Goal: Book appointment/travel/reservation

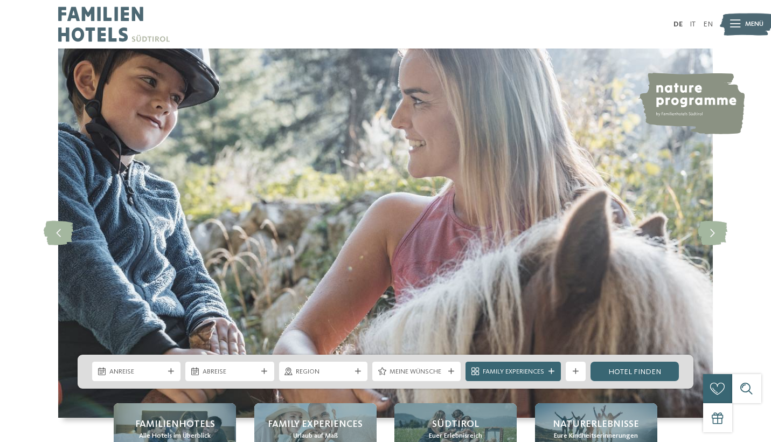
click at [120, 374] on span "Anreise" at bounding box center [136, 372] width 54 height 10
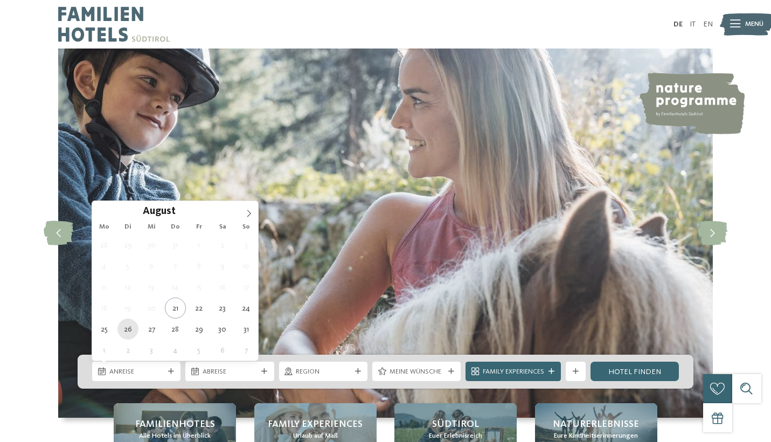
type div "[DATE]"
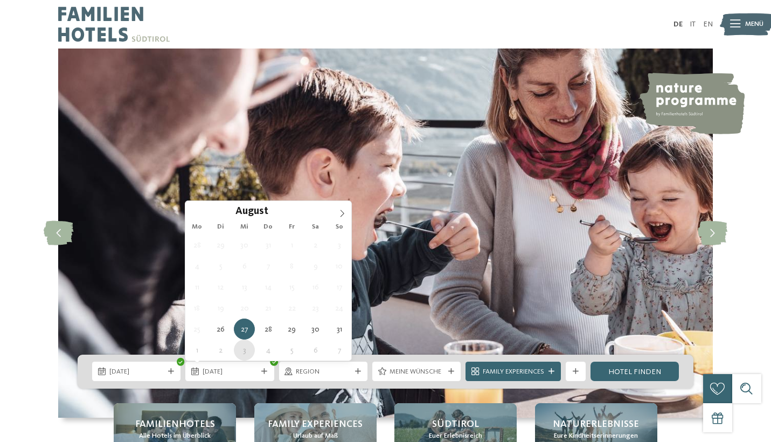
type div "[DATE]"
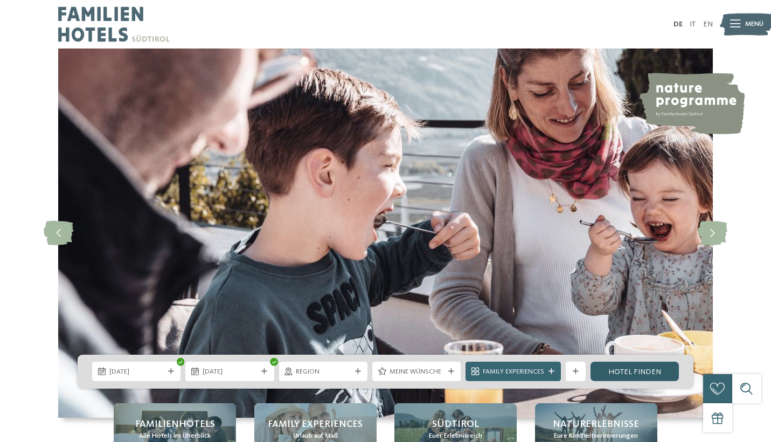
click at [635, 368] on link "Hotel finden" at bounding box center [635, 371] width 88 height 19
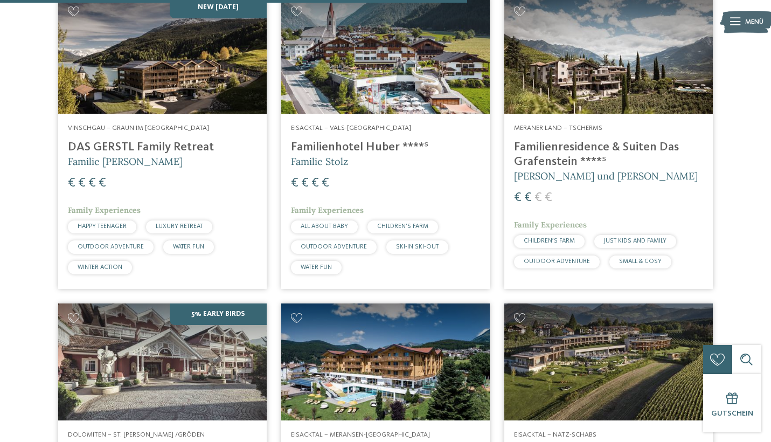
scroll to position [1950, 0]
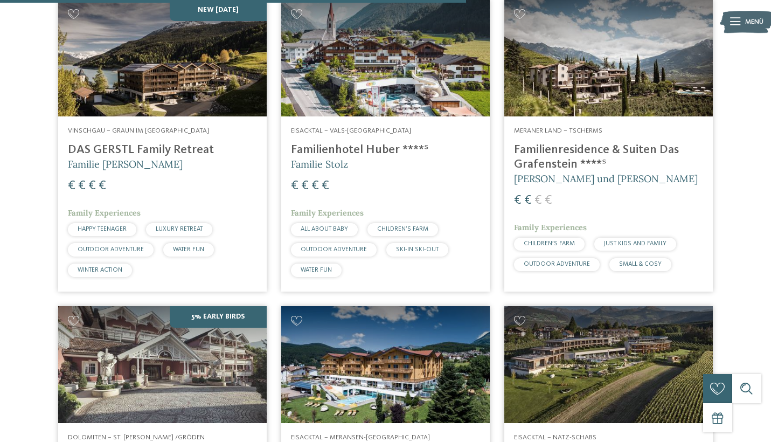
click at [611, 56] on img at bounding box center [609, 58] width 209 height 118
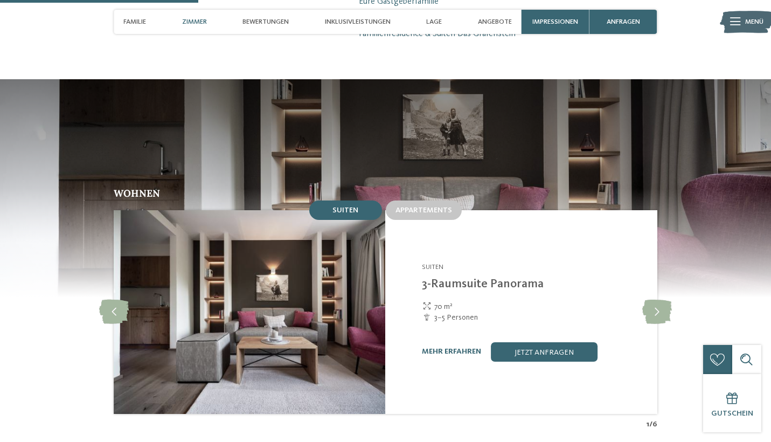
scroll to position [806, 0]
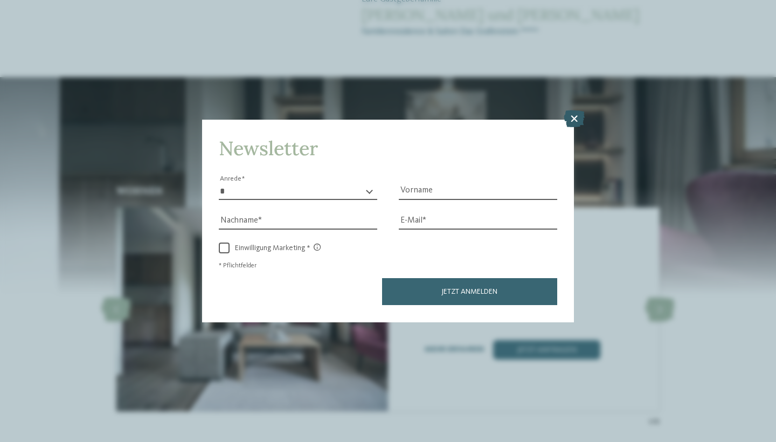
click at [574, 110] on icon at bounding box center [574, 118] width 21 height 17
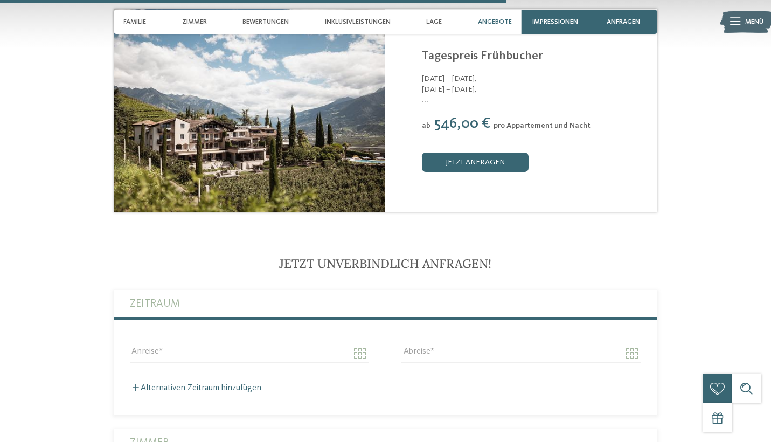
scroll to position [2057, 0]
